Goal: Information Seeking & Learning: Learn about a topic

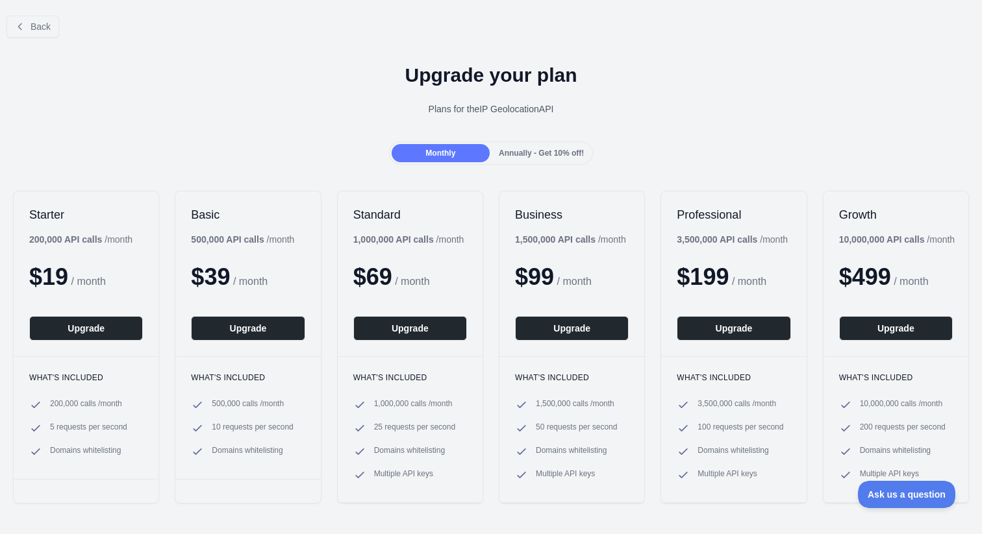
click at [823, 73] on h1 "Upgrade your plan" at bounding box center [490, 75] width 961 height 23
click at [514, 153] on span "Annually - Get 10% off!" at bounding box center [541, 153] width 85 height 9
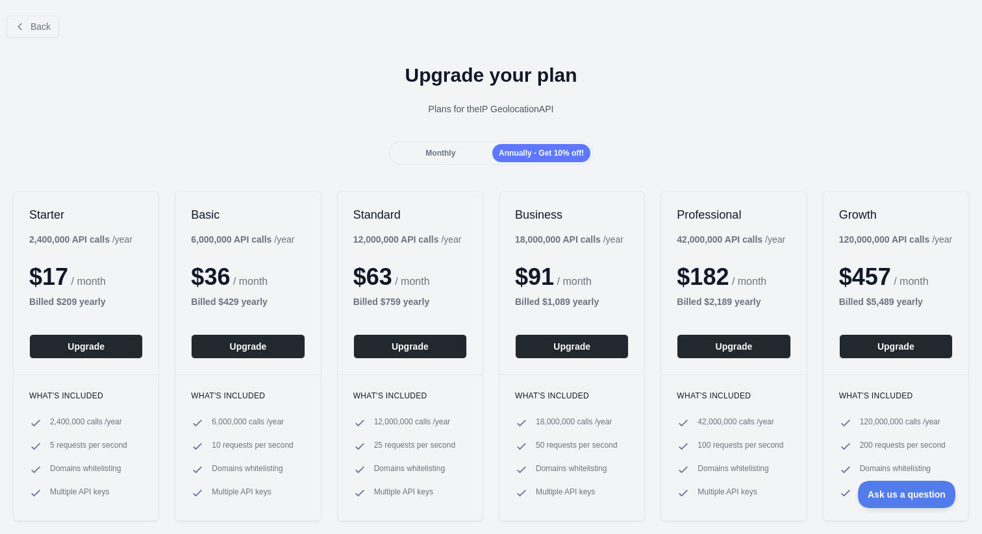
click at [453, 151] on div "Monthly" at bounding box center [440, 153] width 98 height 18
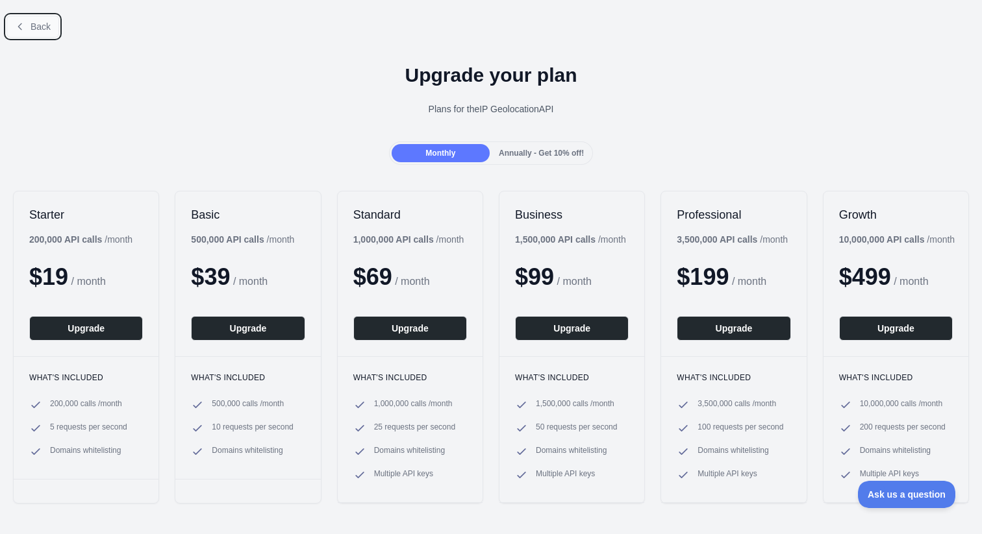
click at [29, 22] on button "Back" at bounding box center [32, 27] width 53 height 22
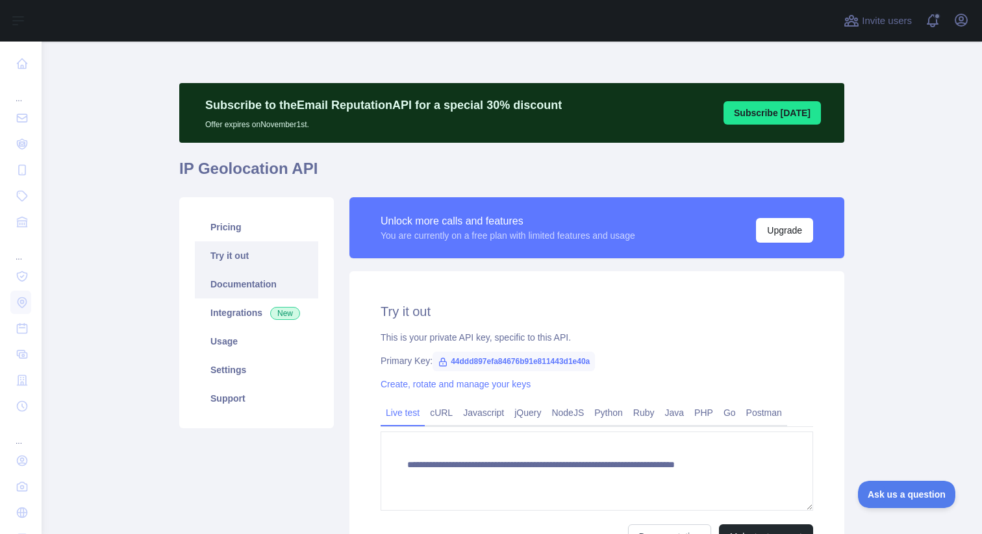
type textarea "**********"
click at [253, 340] on link "Usage" at bounding box center [256, 341] width 123 height 29
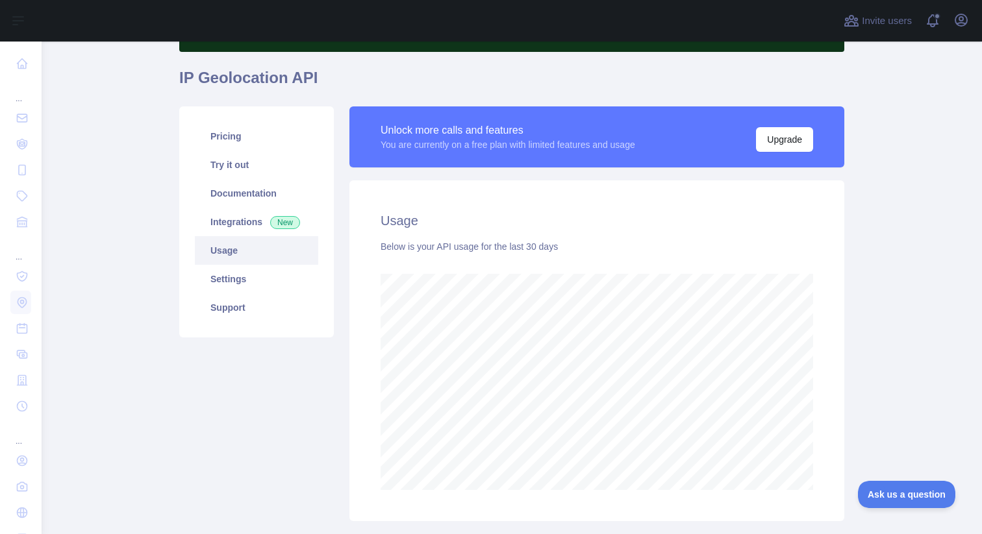
scroll to position [143, 0]
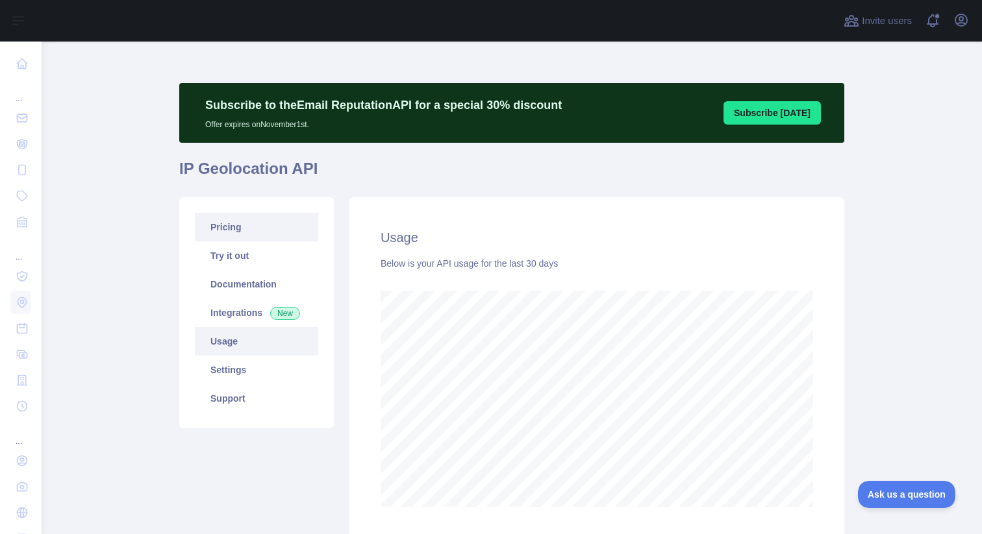
click at [239, 238] on link "Pricing" at bounding box center [256, 227] width 123 height 29
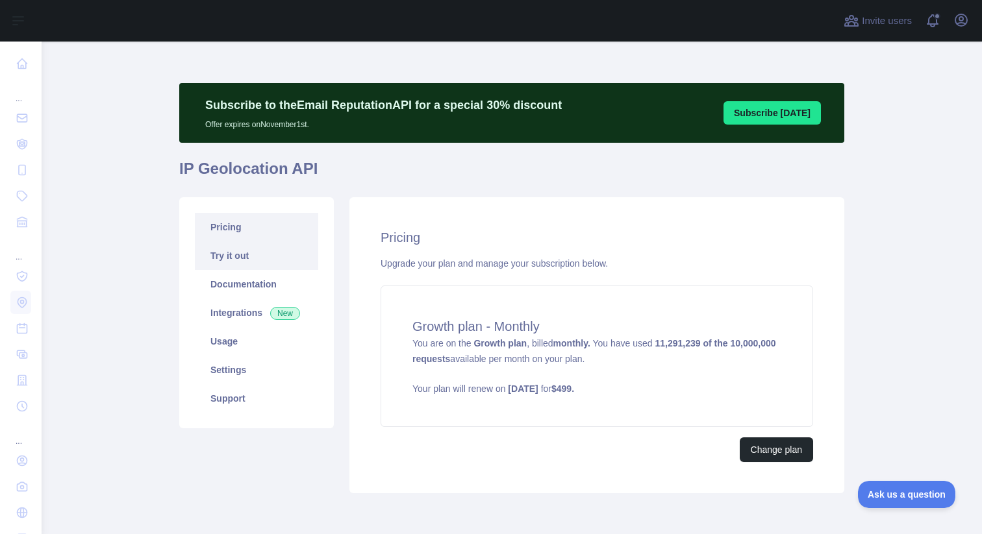
click at [238, 258] on link "Try it out" at bounding box center [256, 256] width 123 height 29
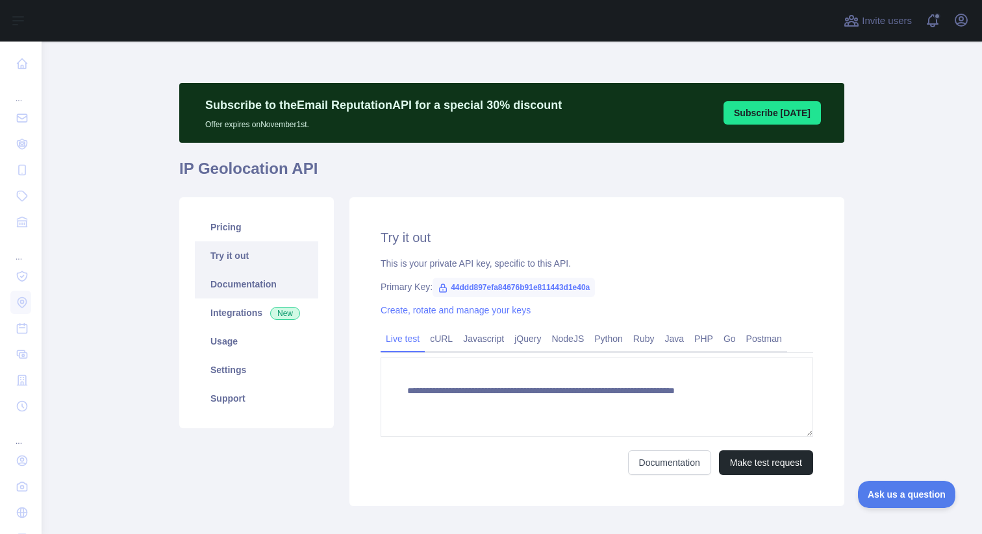
type textarea "**********"
click at [248, 279] on link "Documentation" at bounding box center [256, 284] width 123 height 29
click at [259, 235] on link "Pricing" at bounding box center [256, 227] width 123 height 29
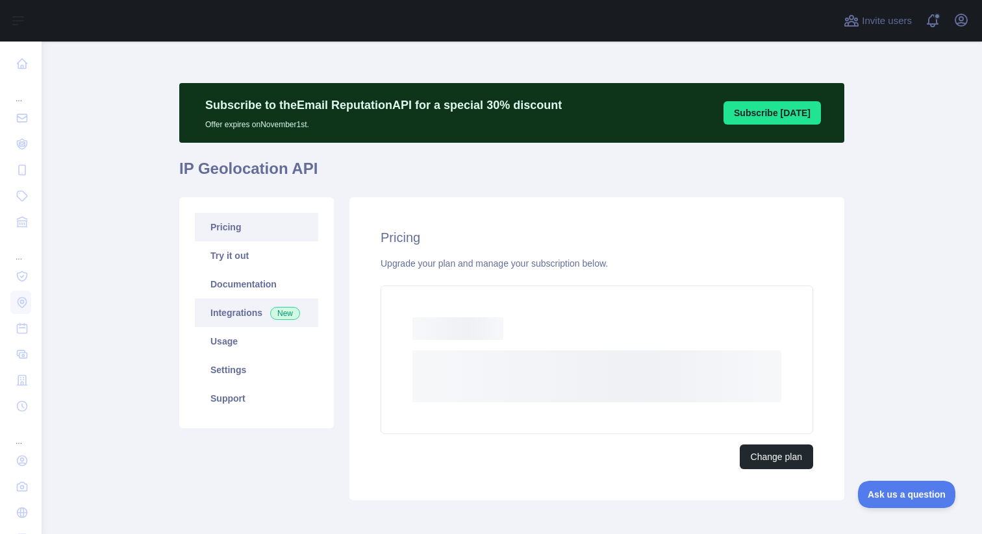
click at [259, 311] on link "Integrations New" at bounding box center [256, 313] width 123 height 29
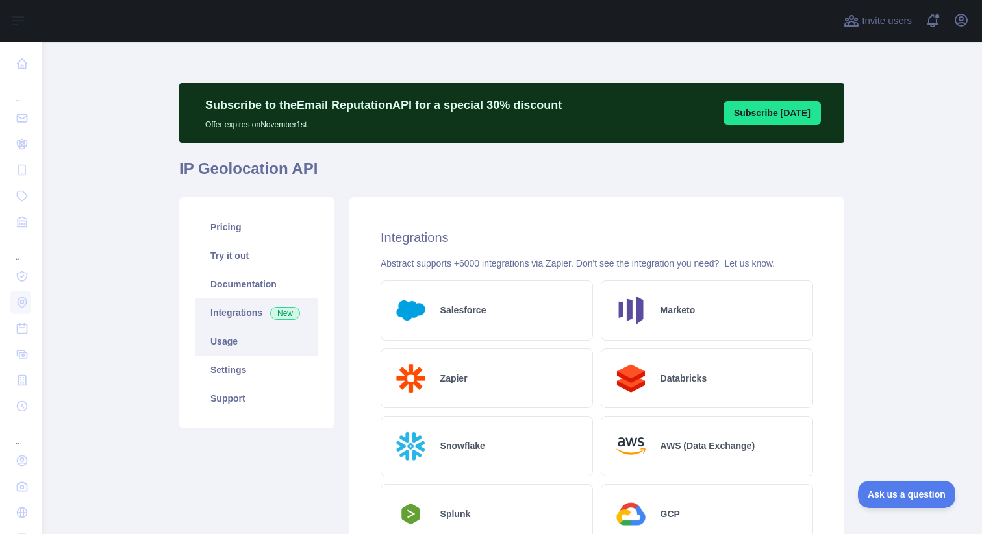
click at [251, 338] on link "Usage" at bounding box center [256, 341] width 123 height 29
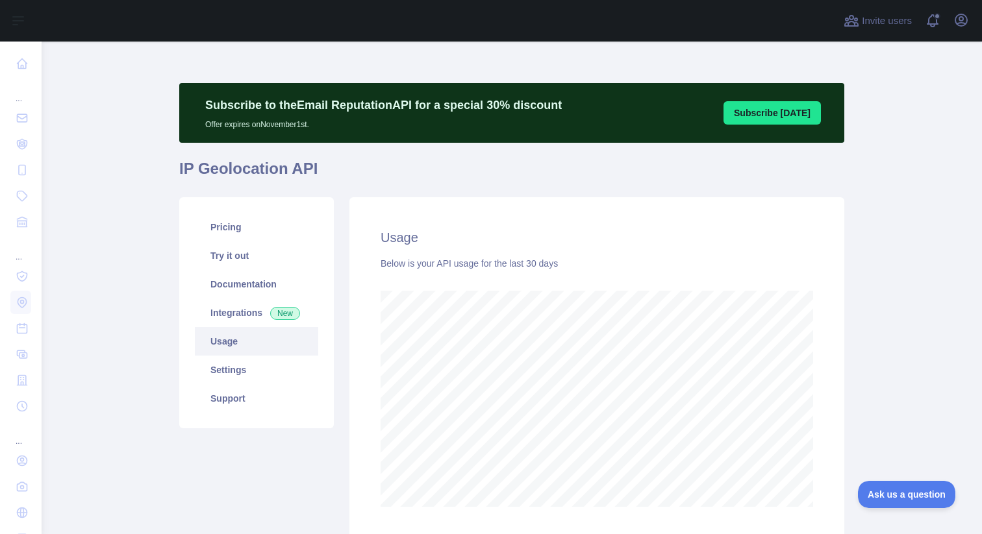
scroll to position [493, 930]
